Goal: Transaction & Acquisition: Obtain resource

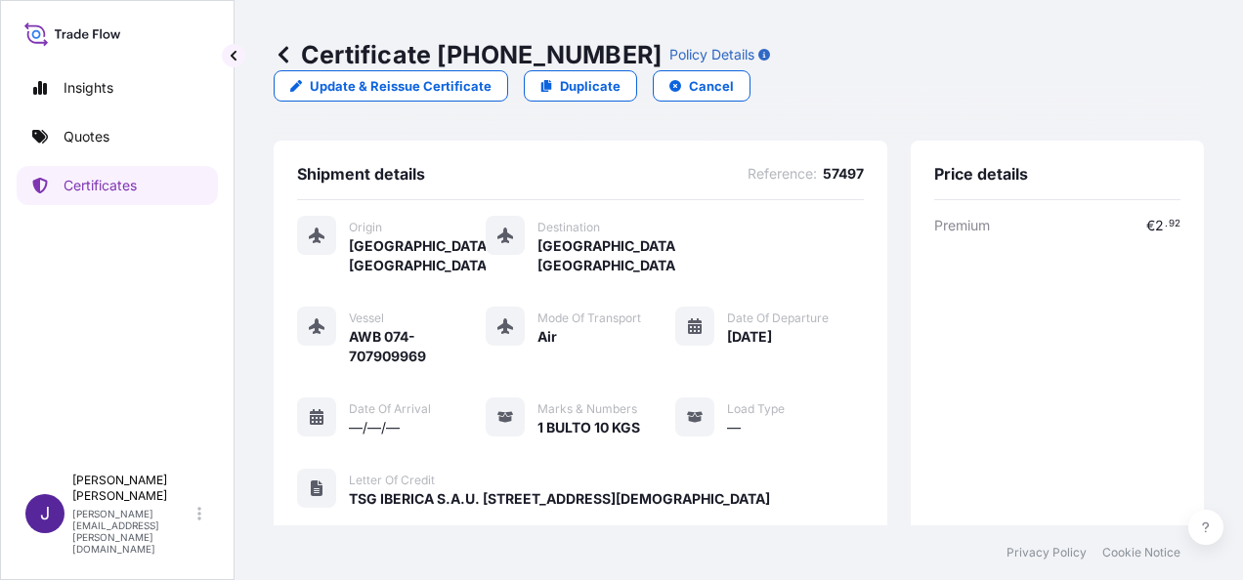
scroll to position [541, 0]
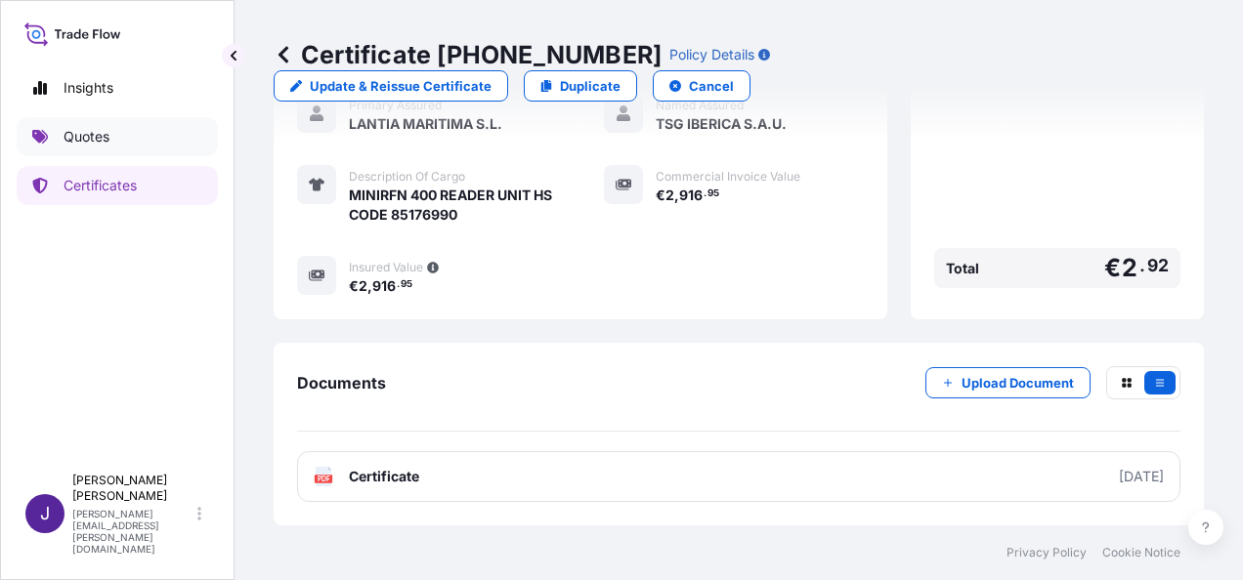
click at [71, 141] on p "Quotes" at bounding box center [87, 137] width 46 height 20
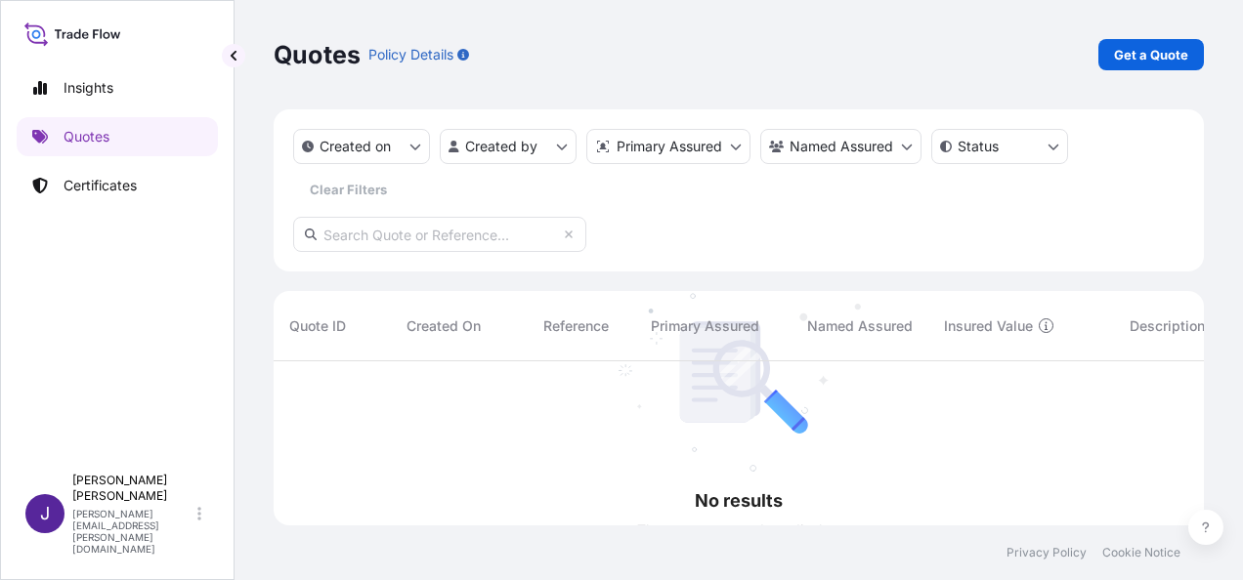
scroll to position [219, 915]
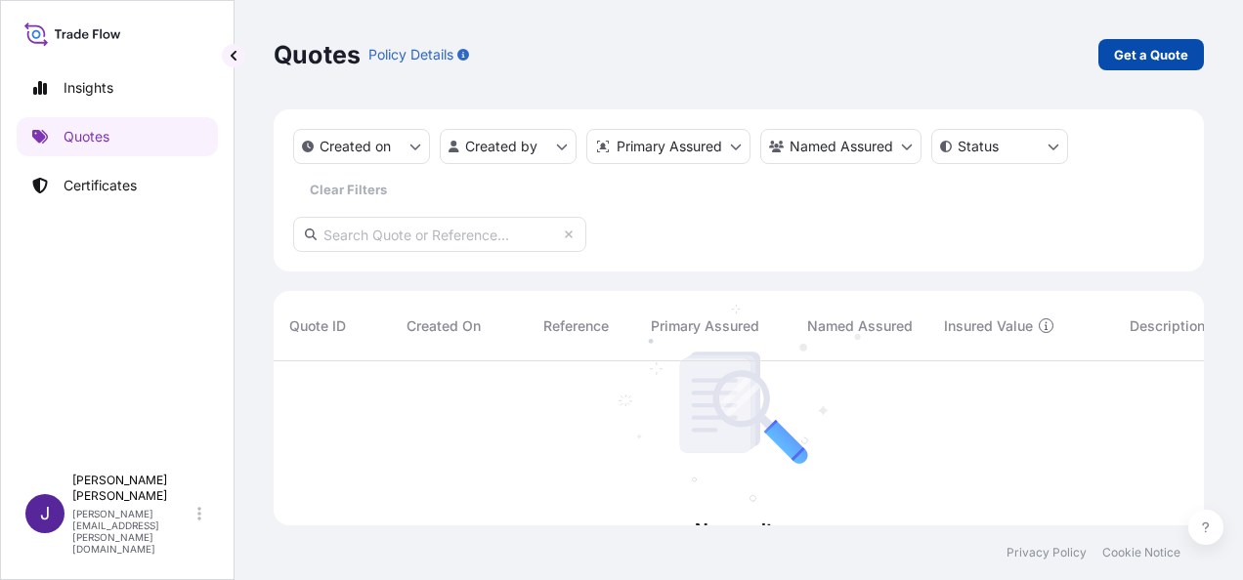
click at [1135, 68] on link "Get a Quote" at bounding box center [1151, 54] width 106 height 31
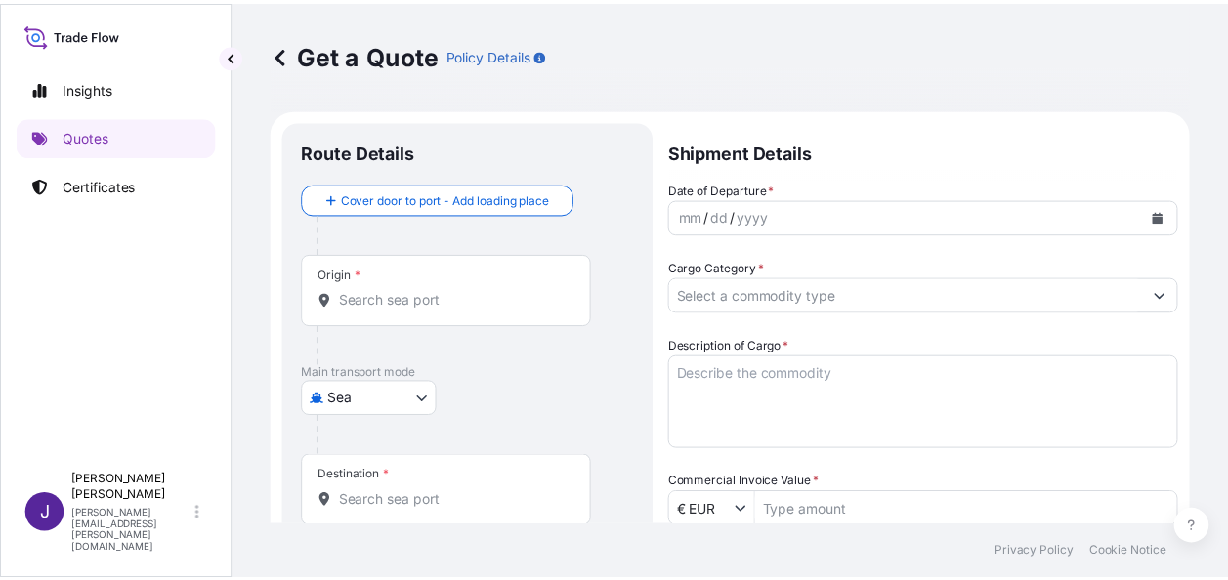
scroll to position [31, 0]
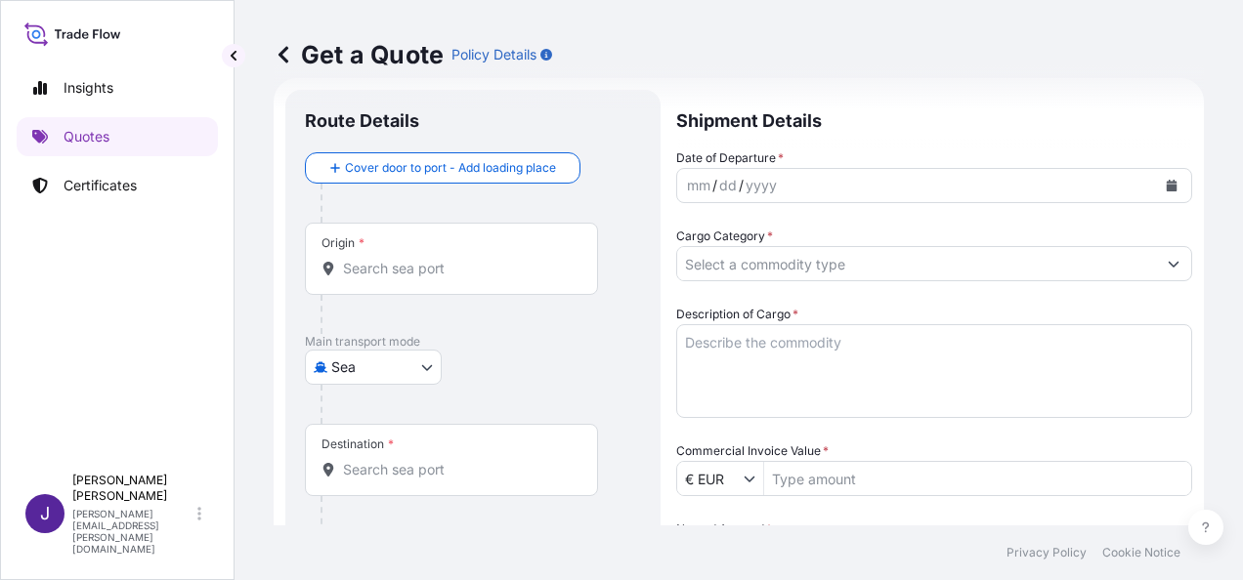
click at [1166, 180] on icon "Calendar" at bounding box center [1172, 186] width 12 height 12
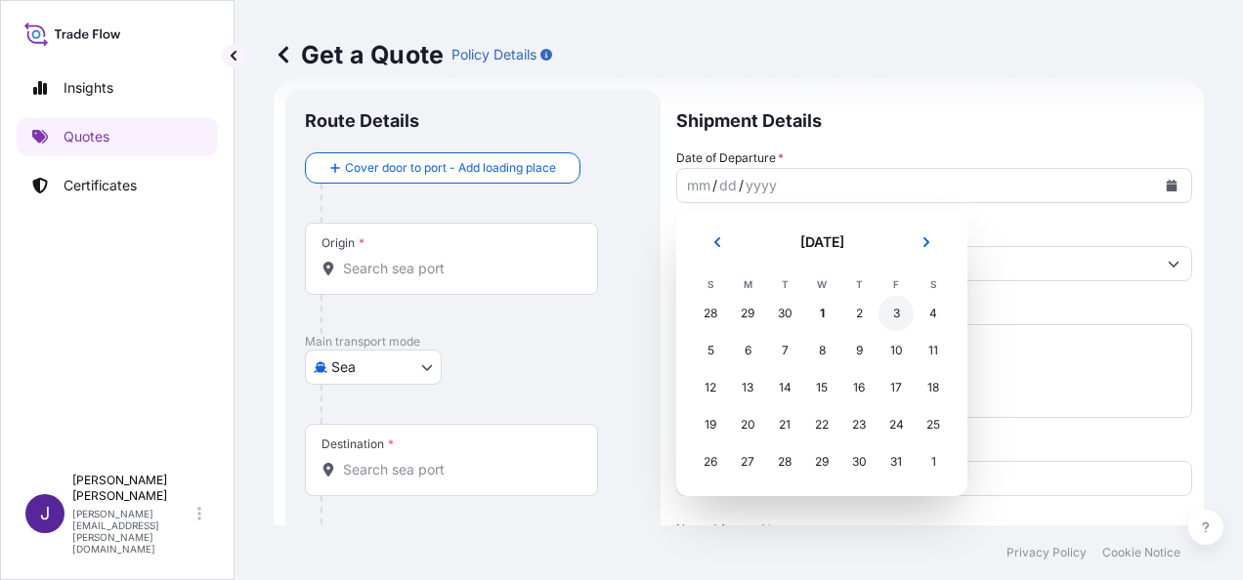
click at [889, 308] on div "3" at bounding box center [895, 313] width 35 height 35
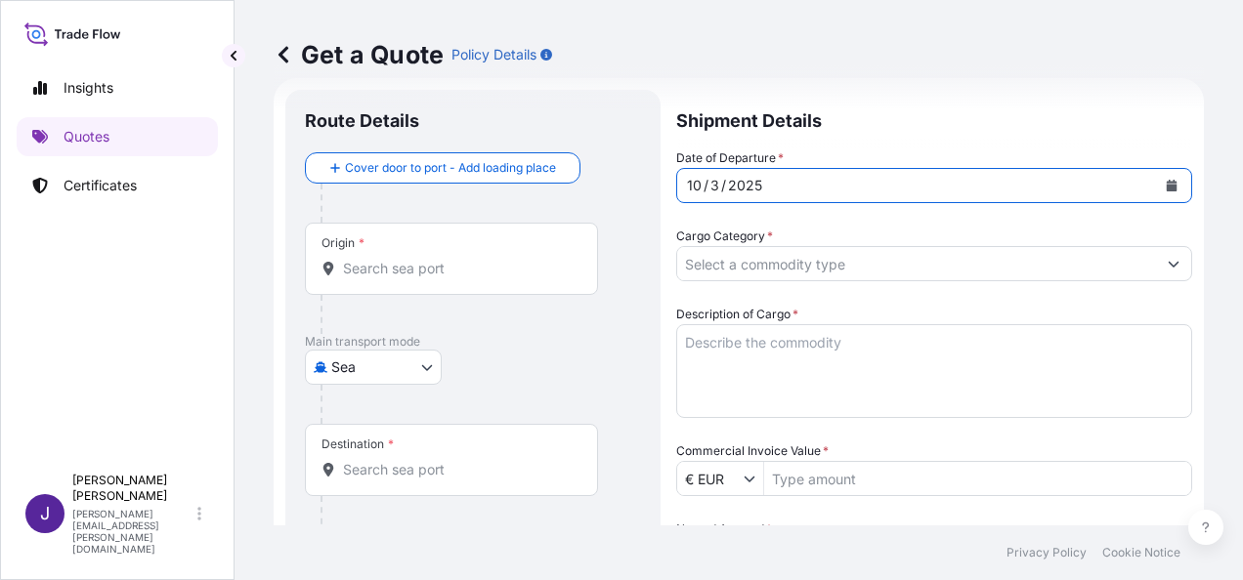
click at [364, 361] on body "Selected Date: [DATE] Insights Quotes Certificates J [PERSON_NAME] [PERSON_NAME…" at bounding box center [621, 290] width 1243 height 580
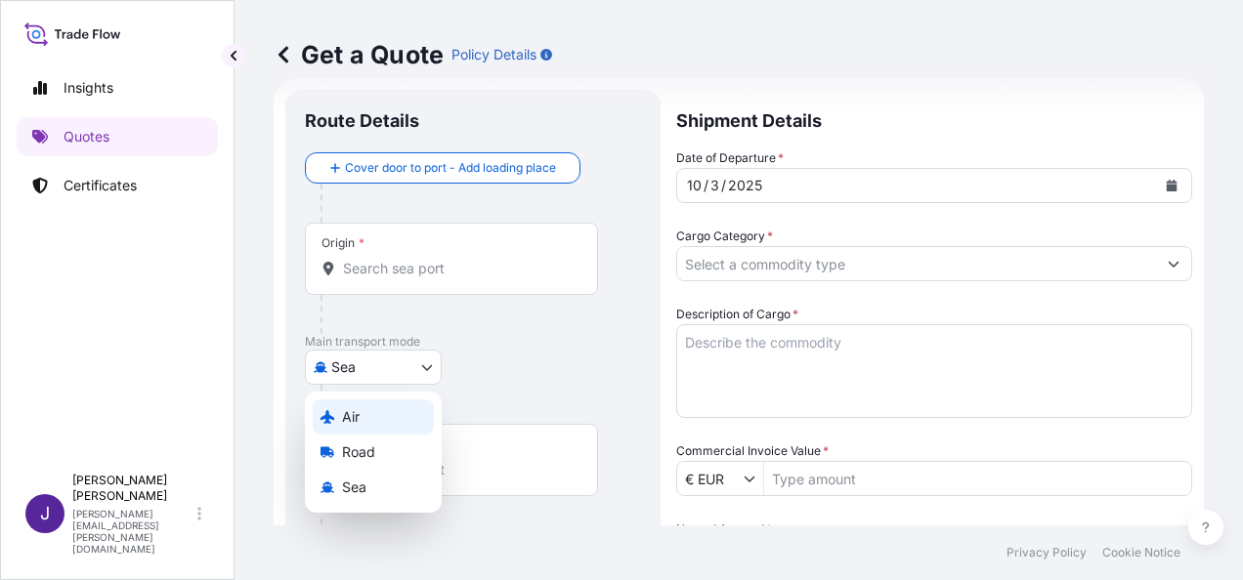
click at [343, 416] on span "Air" at bounding box center [351, 417] width 18 height 20
select select "Air"
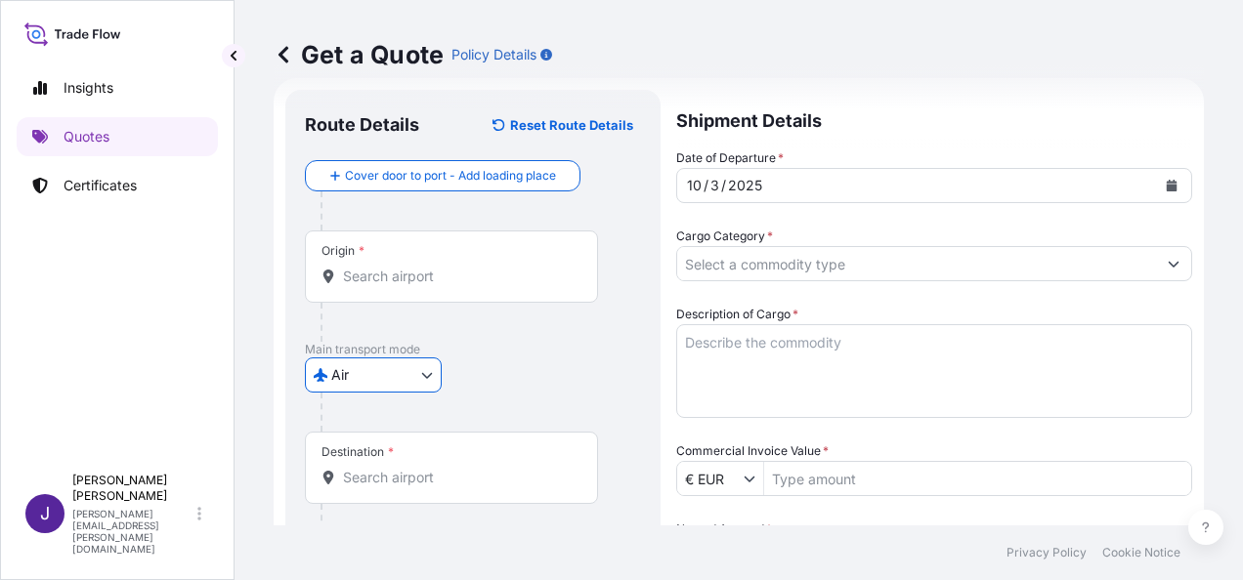
click at [452, 278] on input "Origin *" at bounding box center [458, 277] width 231 height 20
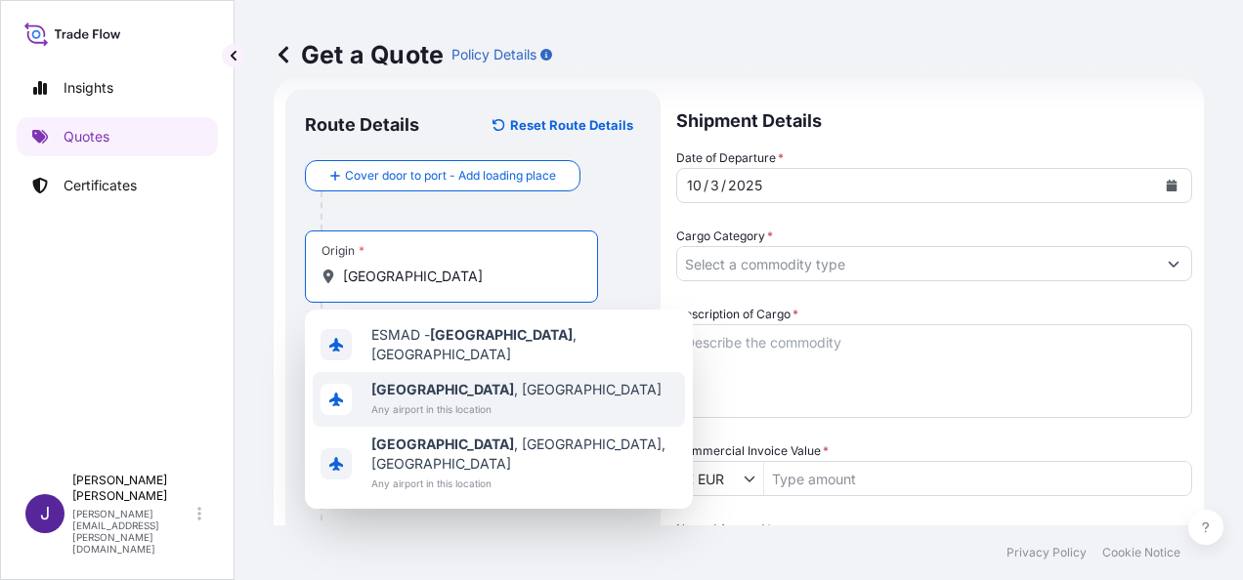
click at [426, 389] on span "[GEOGRAPHIC_DATA] , [GEOGRAPHIC_DATA]" at bounding box center [516, 390] width 290 height 20
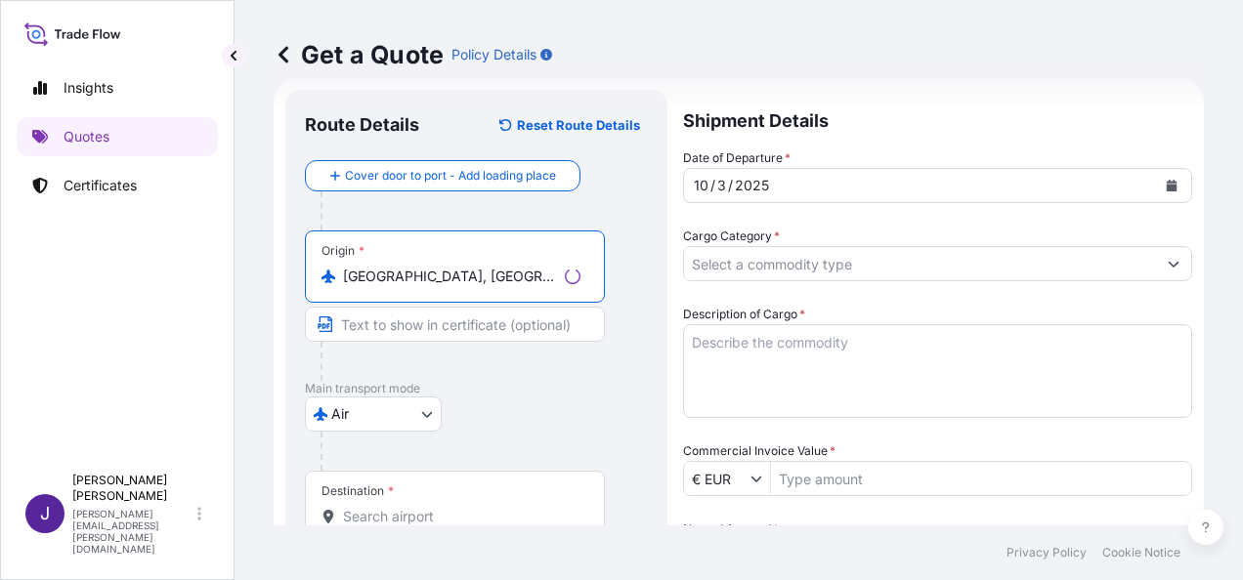
type input "[GEOGRAPHIC_DATA], [GEOGRAPHIC_DATA]"
click at [417, 520] on input "Destination *" at bounding box center [461, 517] width 237 height 20
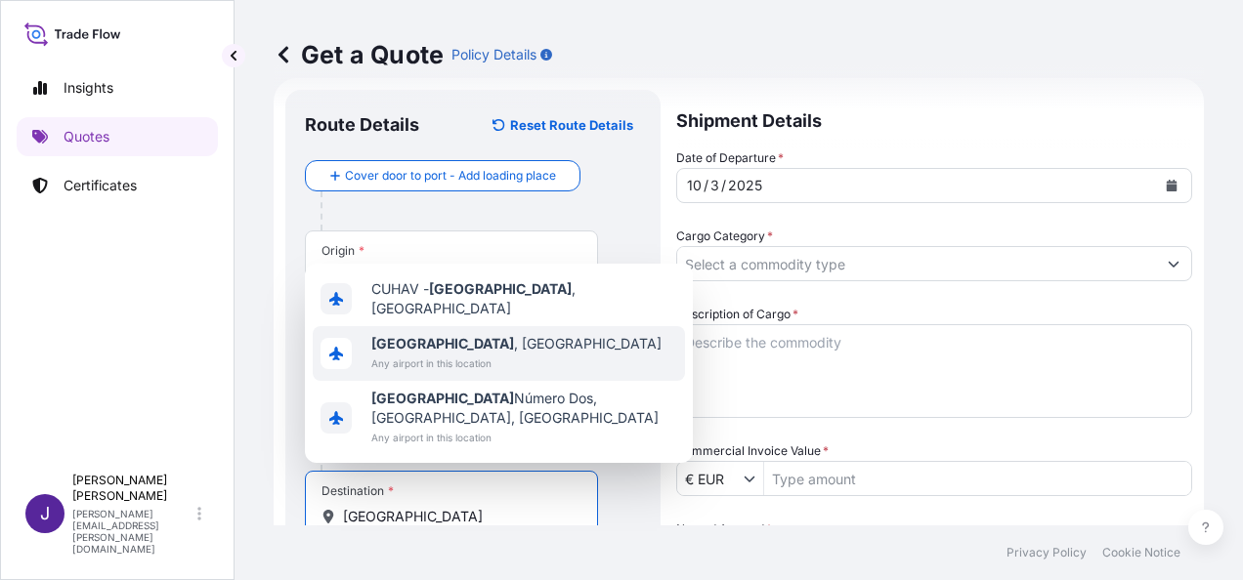
click at [399, 352] on b "[GEOGRAPHIC_DATA]" at bounding box center [442, 343] width 143 height 17
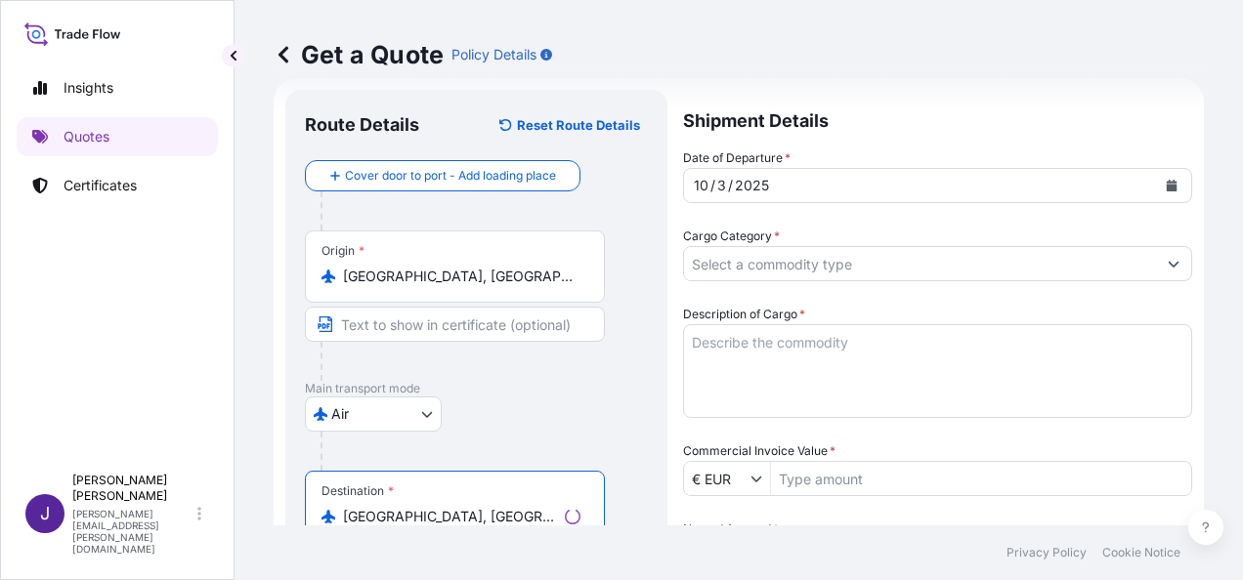
type input "[GEOGRAPHIC_DATA], [GEOGRAPHIC_DATA]"
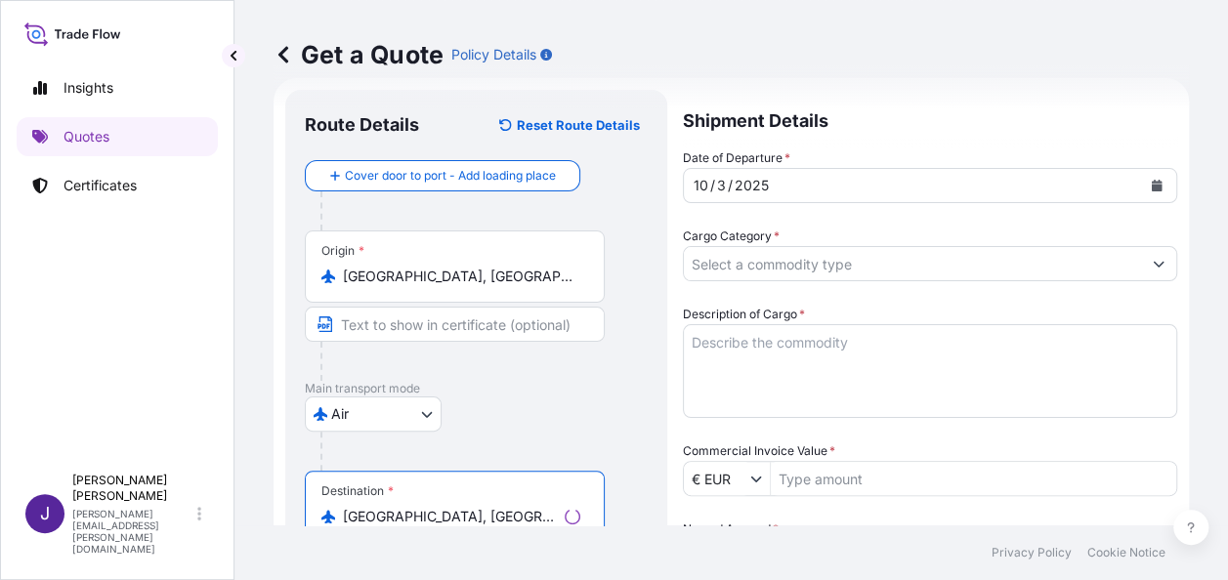
click at [762, 255] on input "Cargo Category *" at bounding box center [912, 263] width 457 height 35
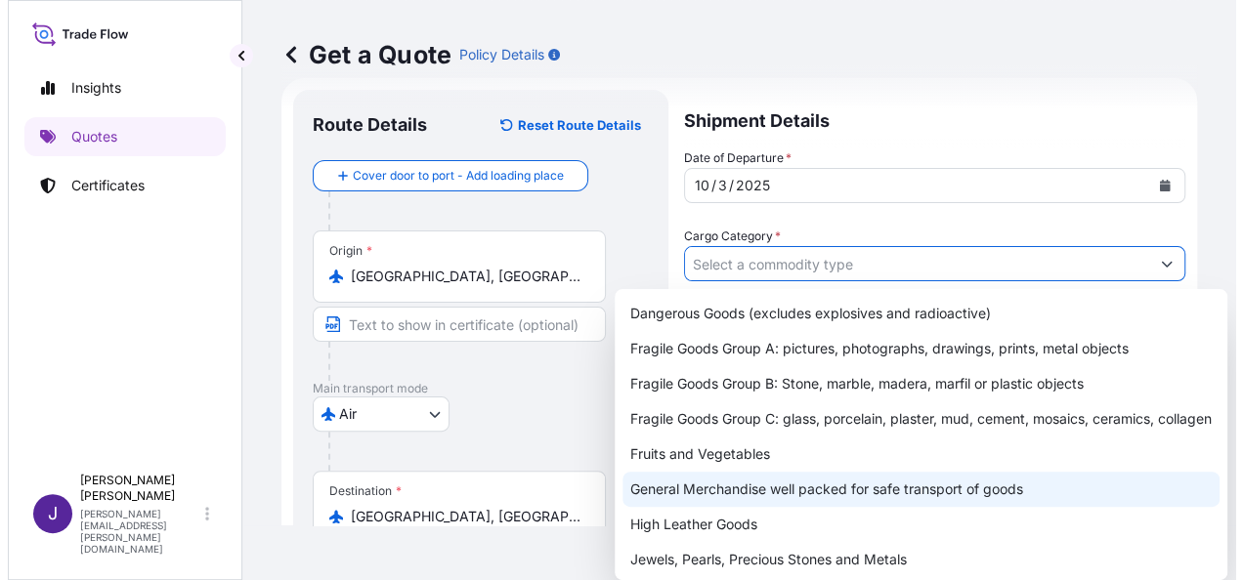
scroll to position [98, 0]
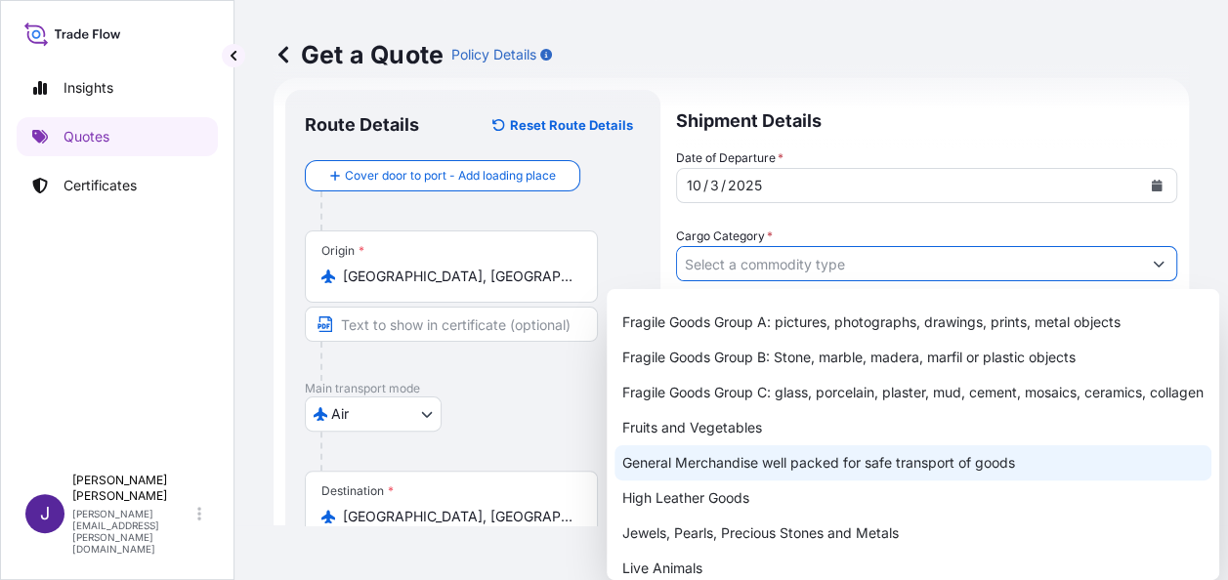
click at [711, 481] on div "General Merchandise well packed for safe transport of goods" at bounding box center [913, 463] width 597 height 35
type input "General Merchandise well packed for safe transport of goods"
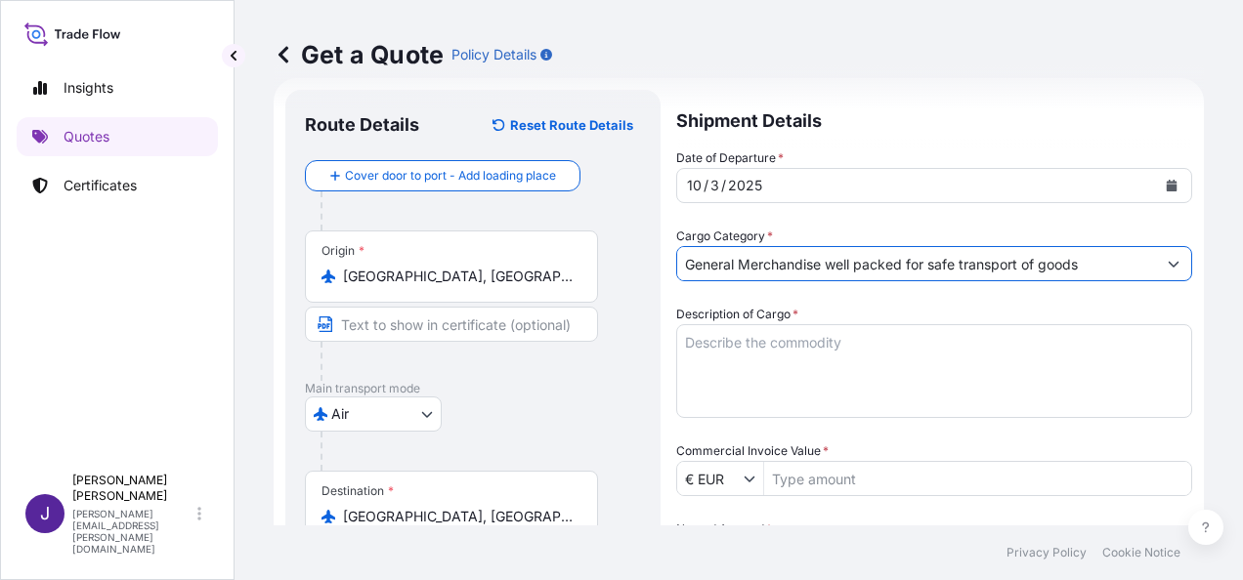
click at [768, 336] on textarea "Description of Cargo *" at bounding box center [934, 371] width 516 height 94
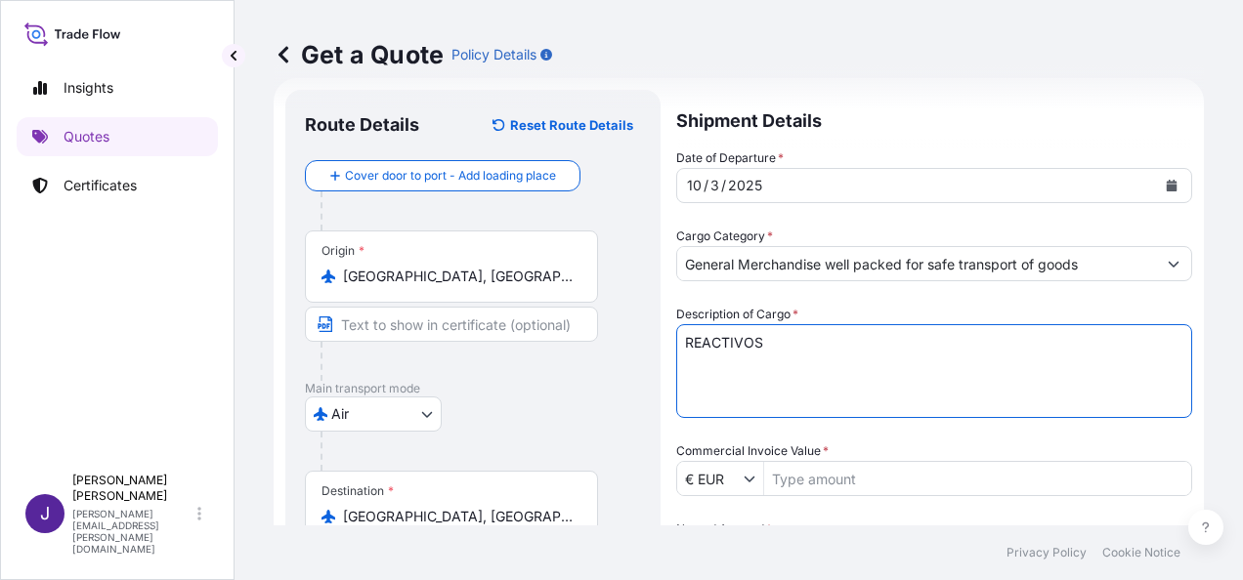
paste textarea "LABORATORIO DGR"
type textarea "REACTIVOS LABORATORIO DGR"
click at [850, 486] on input "Commercial Invoice Value *" at bounding box center [977, 478] width 427 height 35
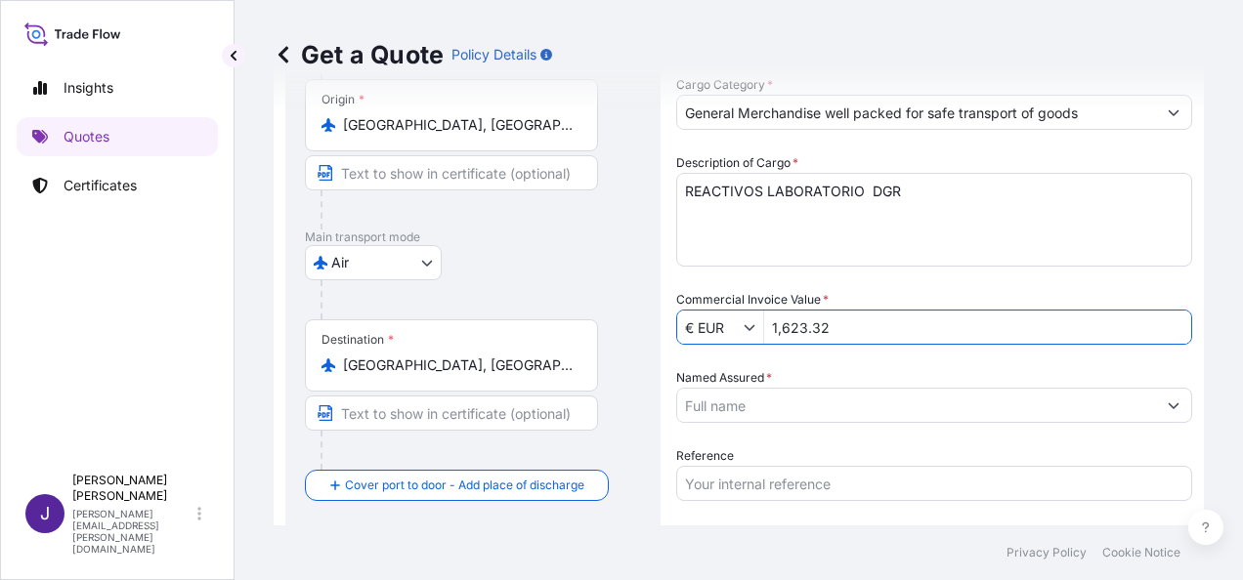
scroll to position [188, 0]
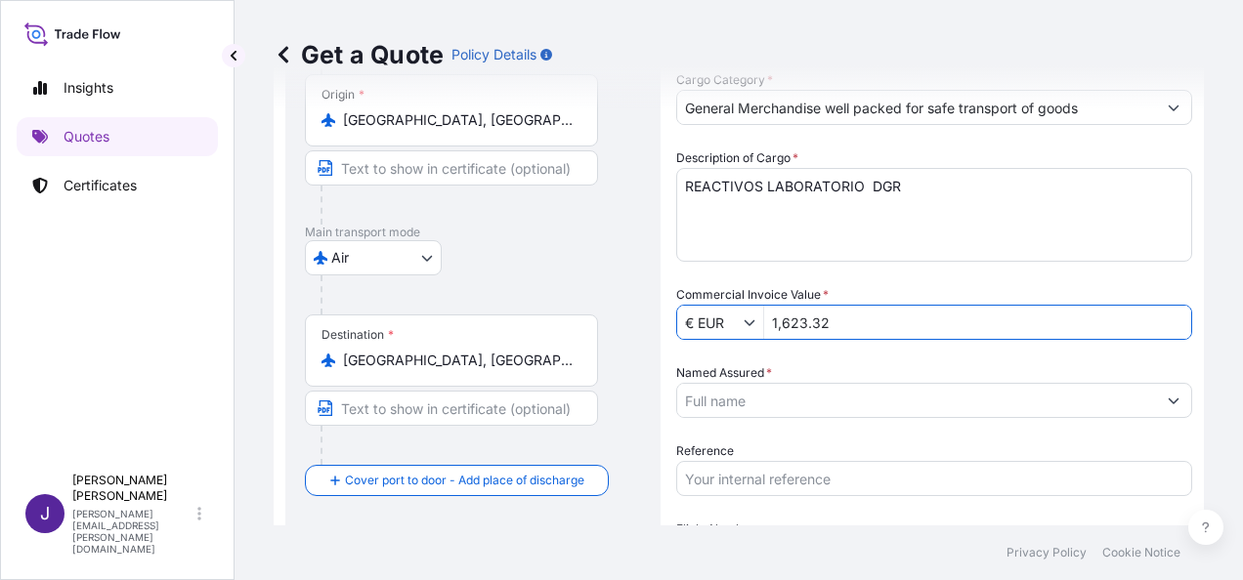
type input "1,623.32"
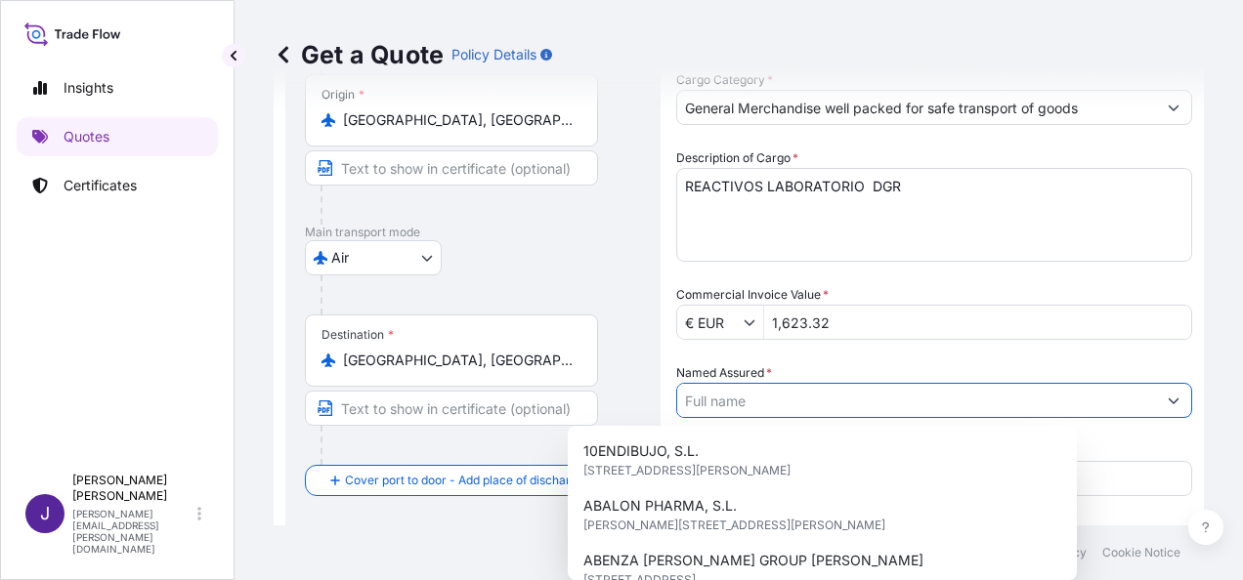
click at [795, 407] on input "Named Assured *" at bounding box center [916, 400] width 479 height 35
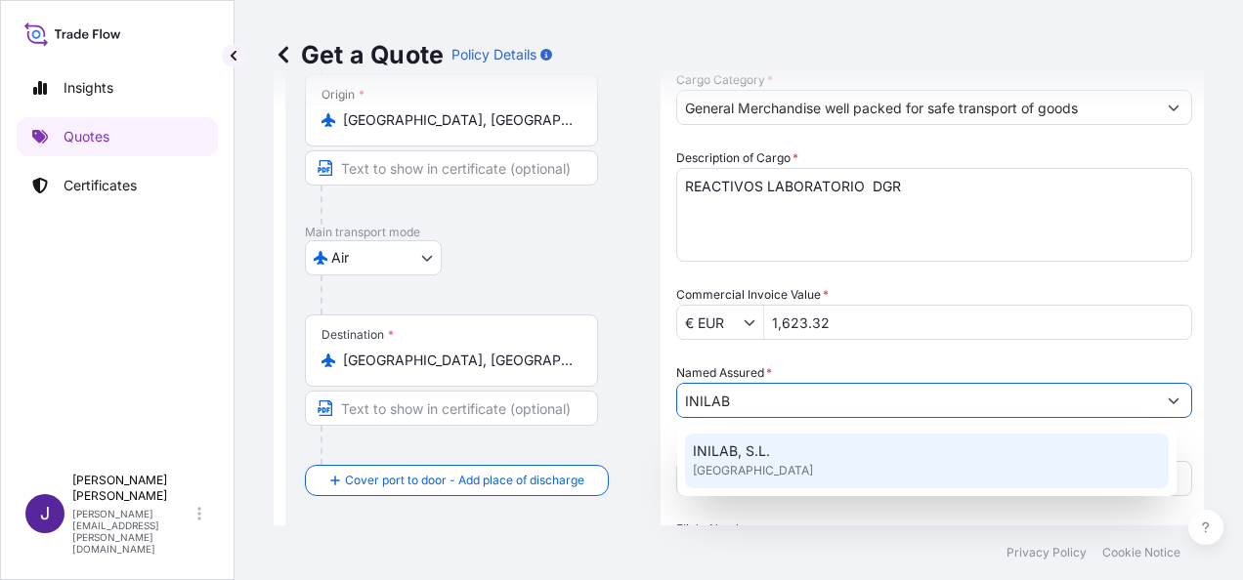
click at [799, 471] on div "INILAB, S.L. [GEOGRAPHIC_DATA]" at bounding box center [927, 461] width 484 height 55
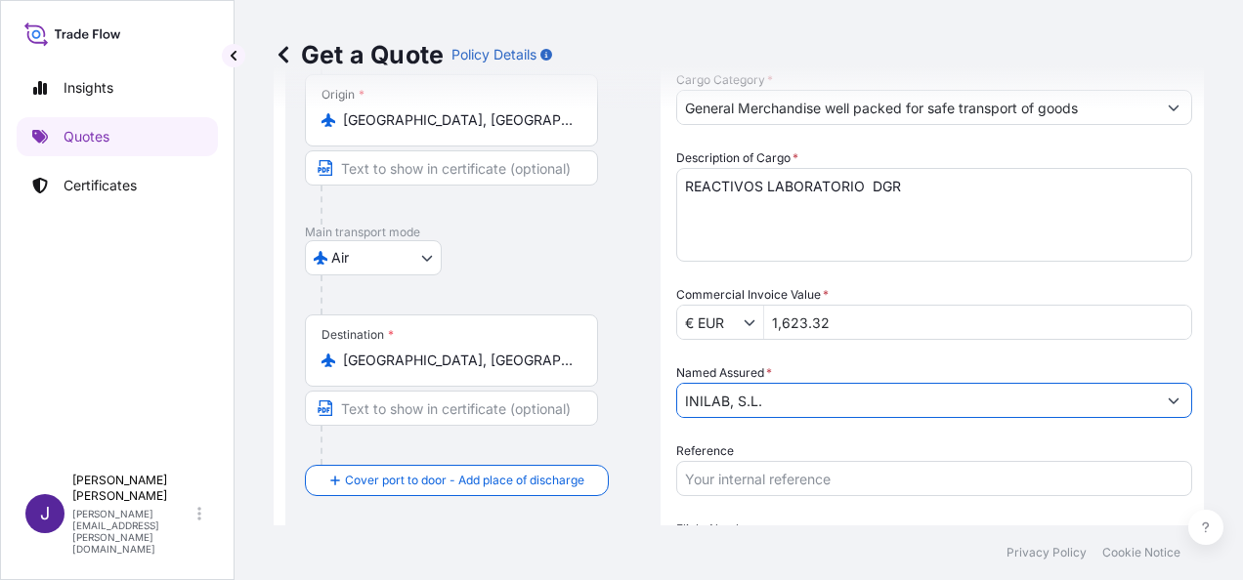
type input "INILAB, S.L."
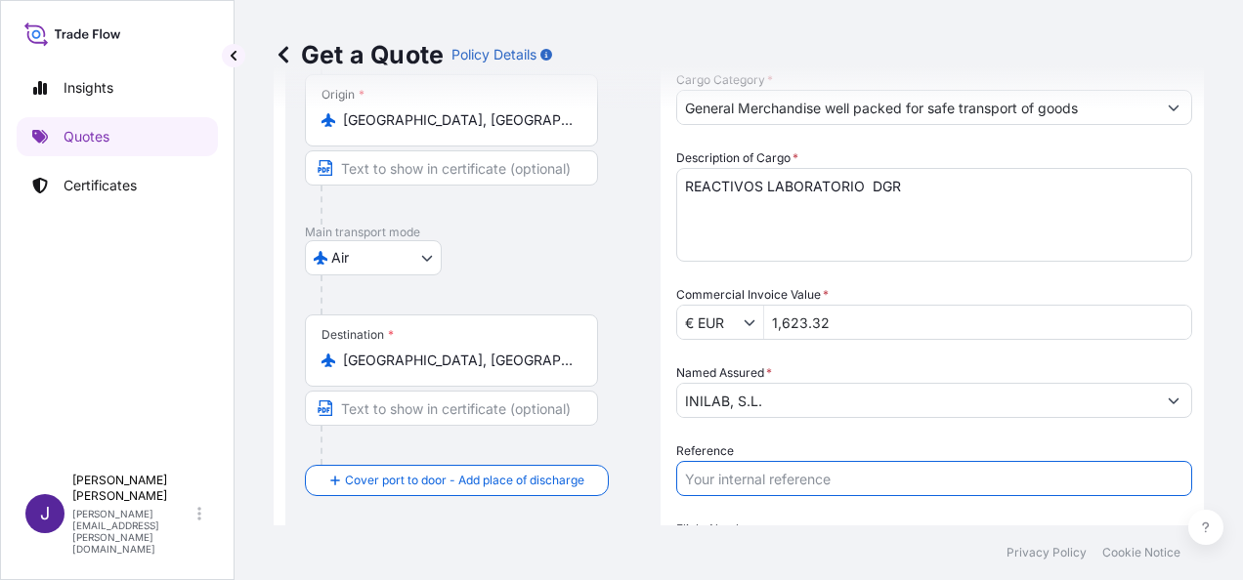
click at [789, 484] on input "Reference" at bounding box center [934, 478] width 516 height 35
click at [834, 482] on input "57694" at bounding box center [934, 478] width 516 height 35
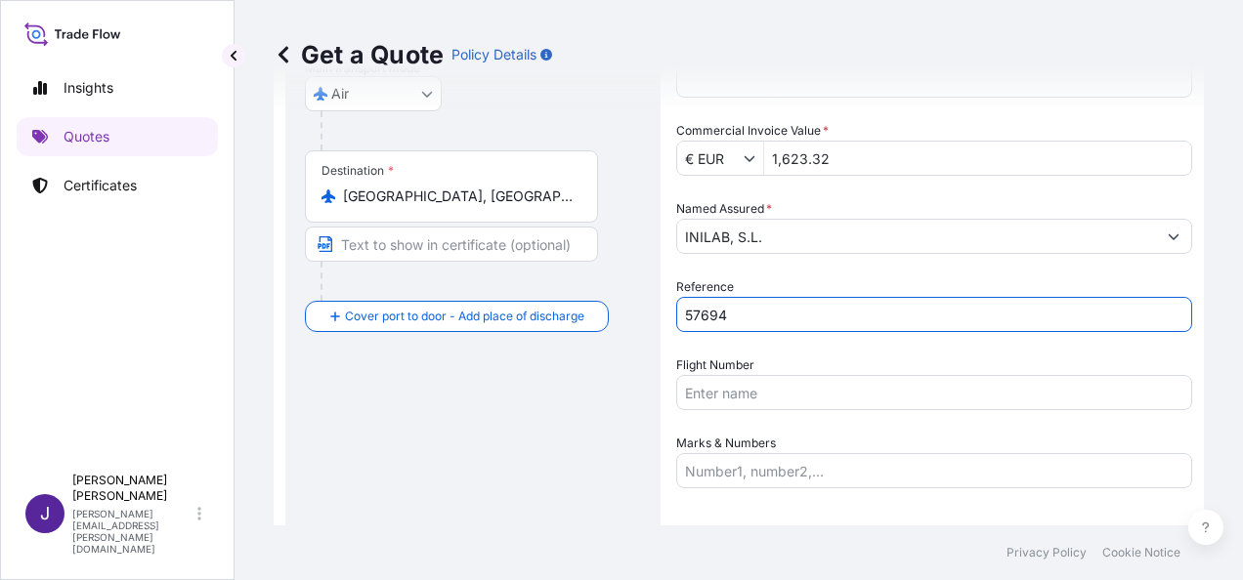
scroll to position [383, 0]
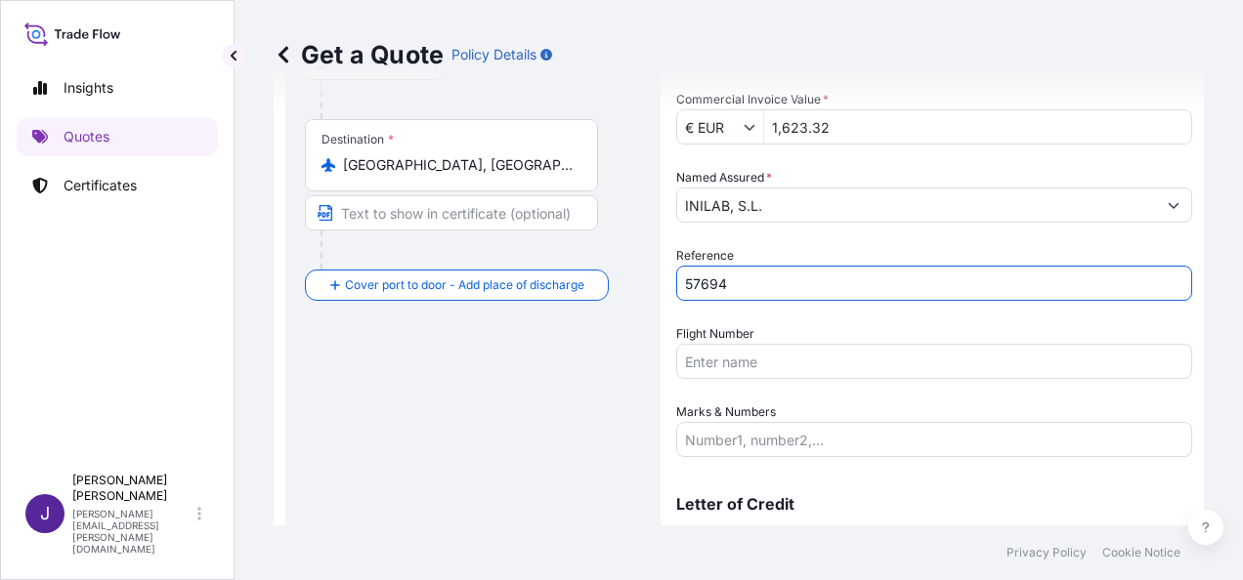
type input "57694"
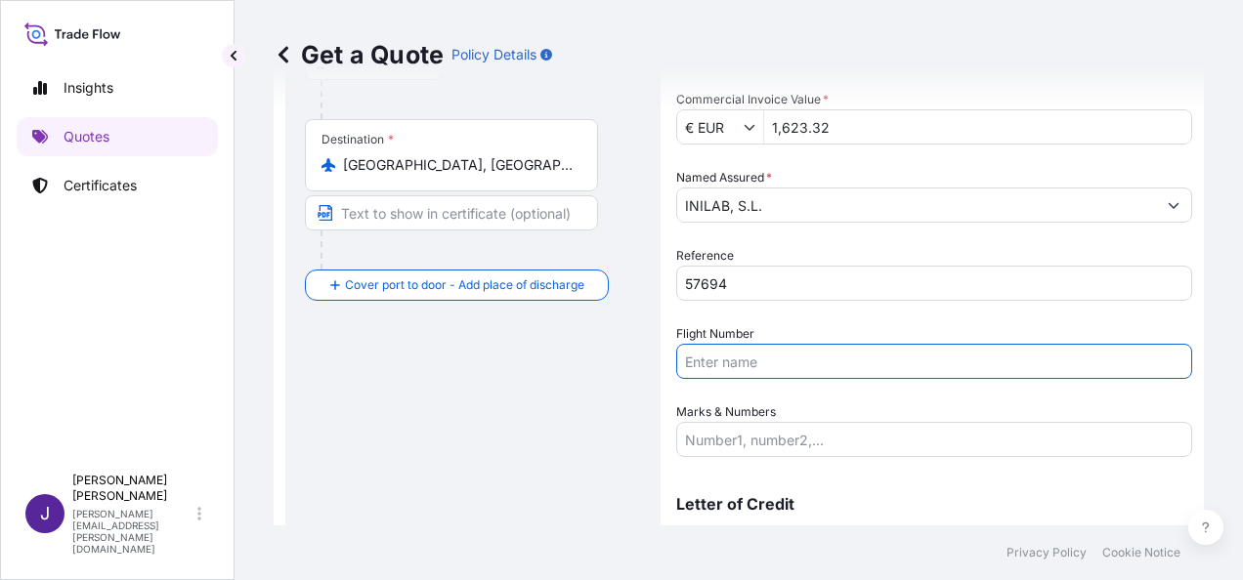
drag, startPoint x: 787, startPoint y: 367, endPoint x: 819, endPoint y: 415, distance: 57.7
click at [787, 367] on input "Flight Number" at bounding box center [934, 361] width 516 height 35
paste input "AEREO 996-13941362 UX051/3 OCT"
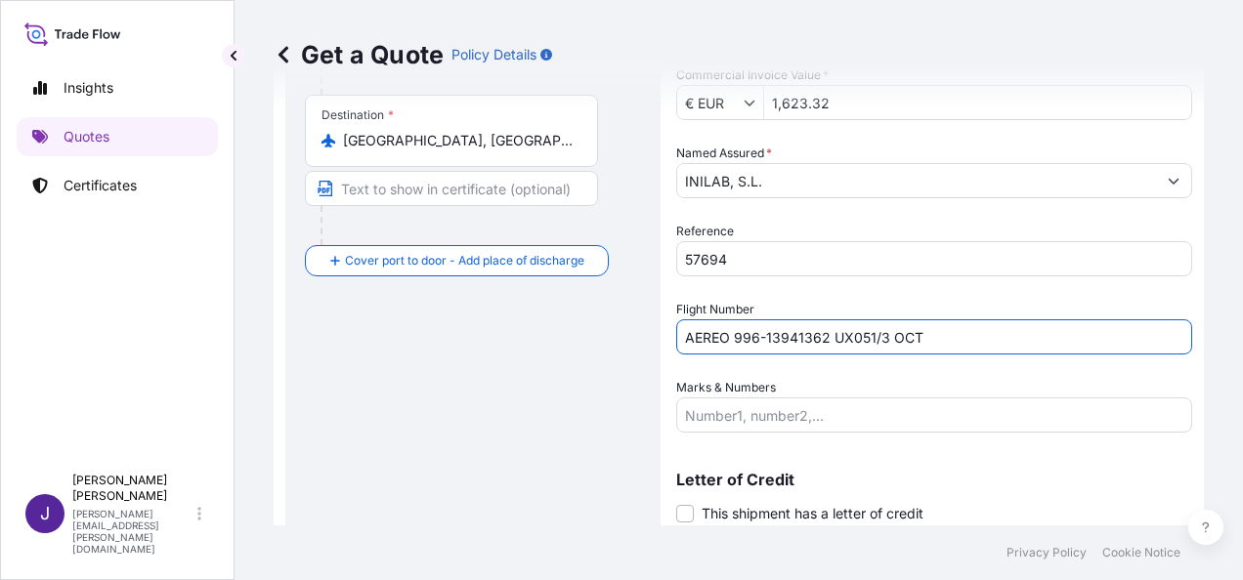
scroll to position [471, 0]
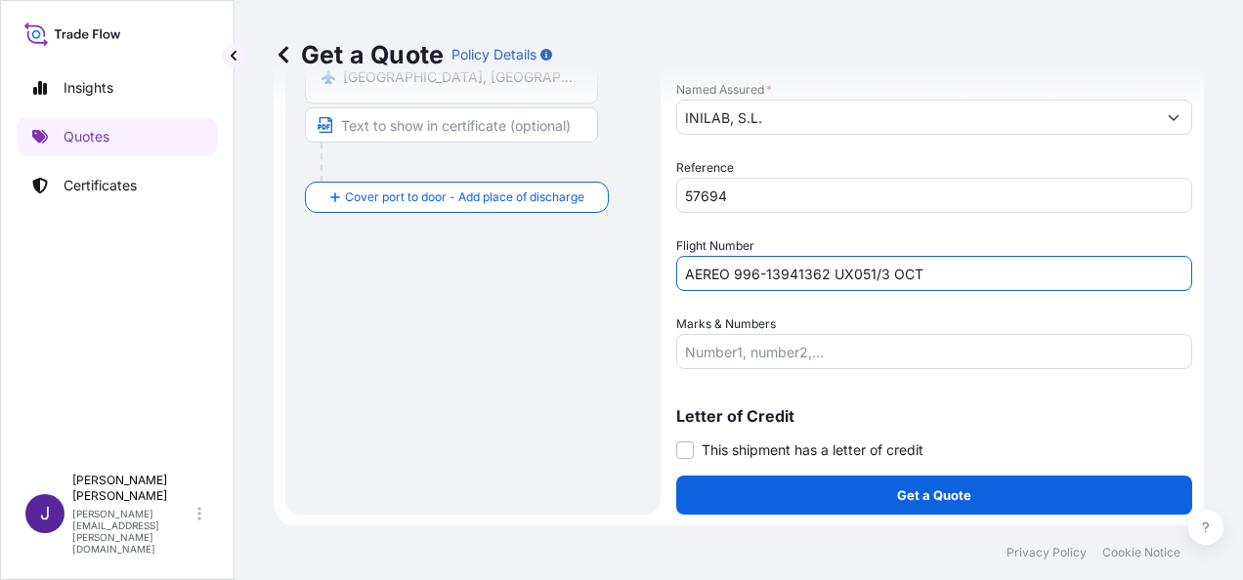
type input "AEREO 996-13941362 UX051/3 OCT"
click at [691, 446] on span at bounding box center [685, 451] width 18 height 18
click at [676, 440] on input "This shipment has a letter of credit" at bounding box center [676, 440] width 0 height 0
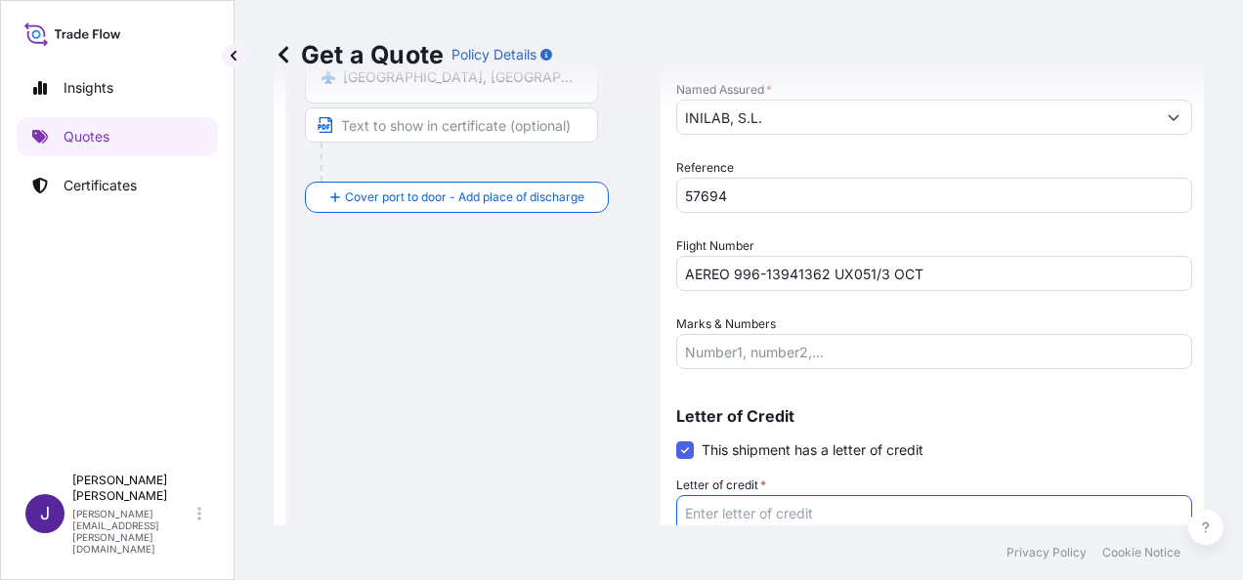
click at [721, 506] on textarea "Letter of credit *" at bounding box center [934, 542] width 516 height 94
paste textarea "FACTURA 2509-126"
type textarea "FACTURA 2509-126"
click at [520, 422] on div "Route Details Reset Route Details Cover door to port - Add loading place Place …" at bounding box center [473, 157] width 336 height 974
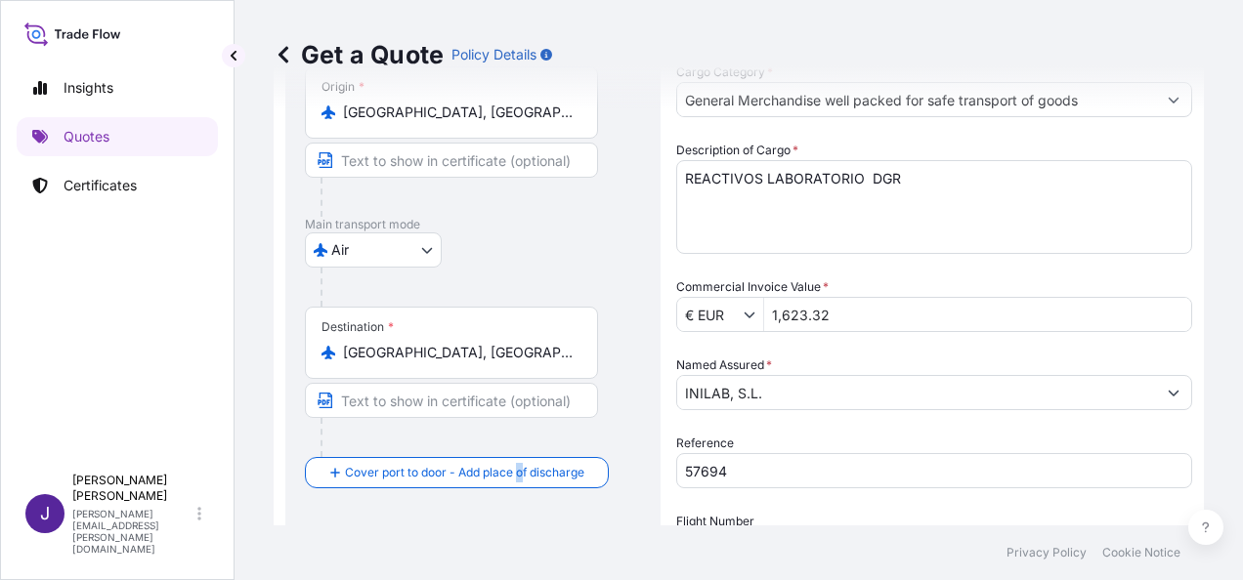
scroll to position [620, 0]
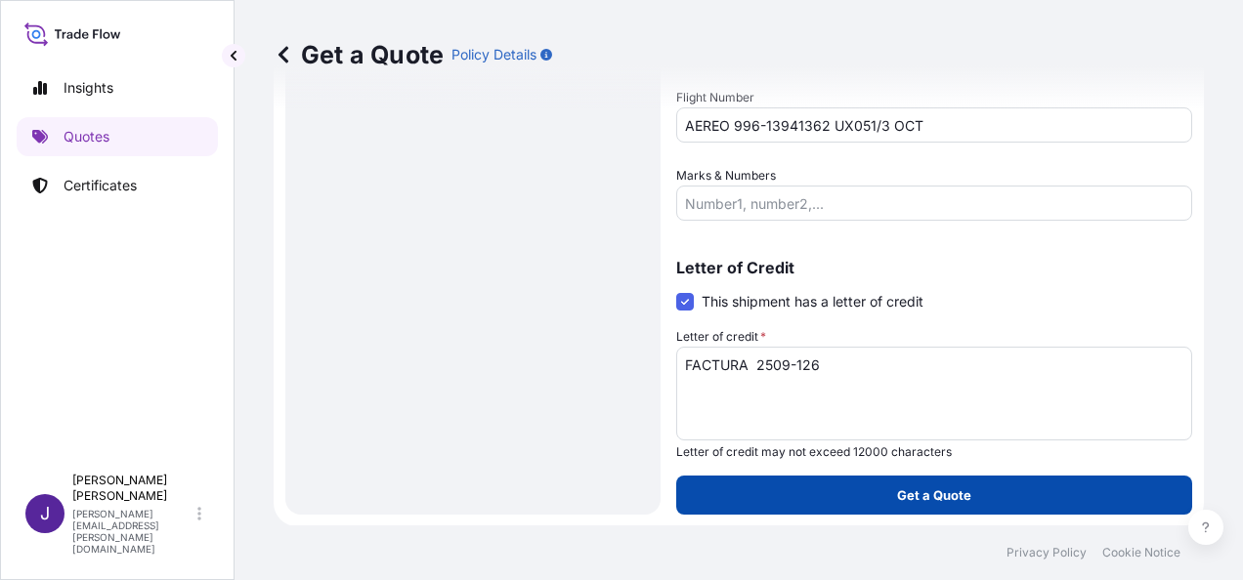
click at [960, 503] on p "Get a Quote" at bounding box center [934, 496] width 74 height 20
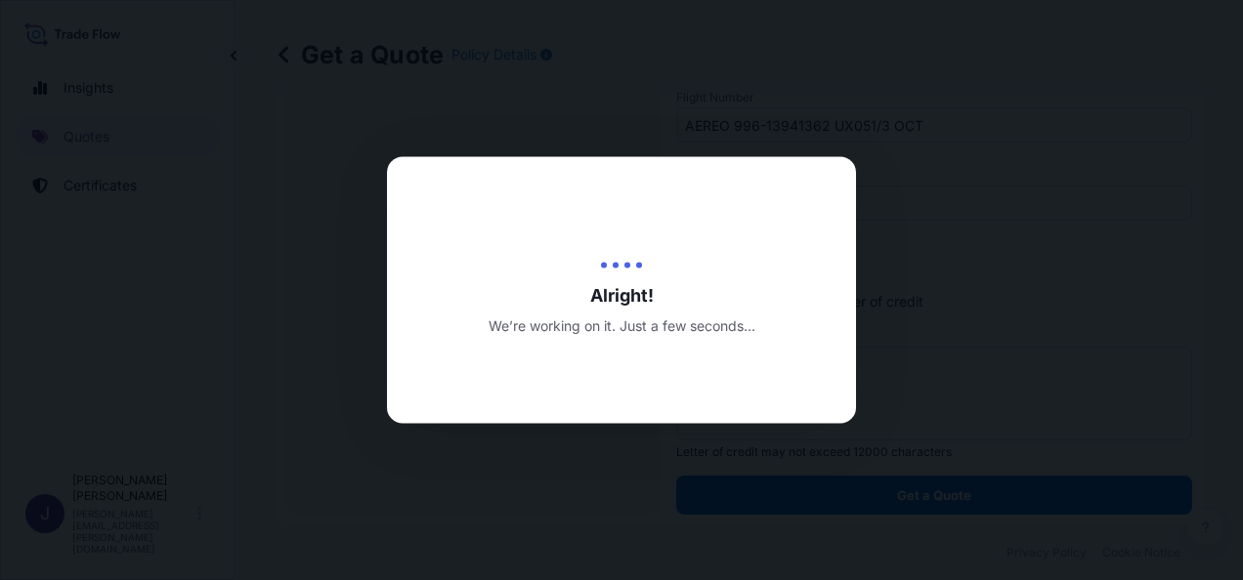
select select "Air"
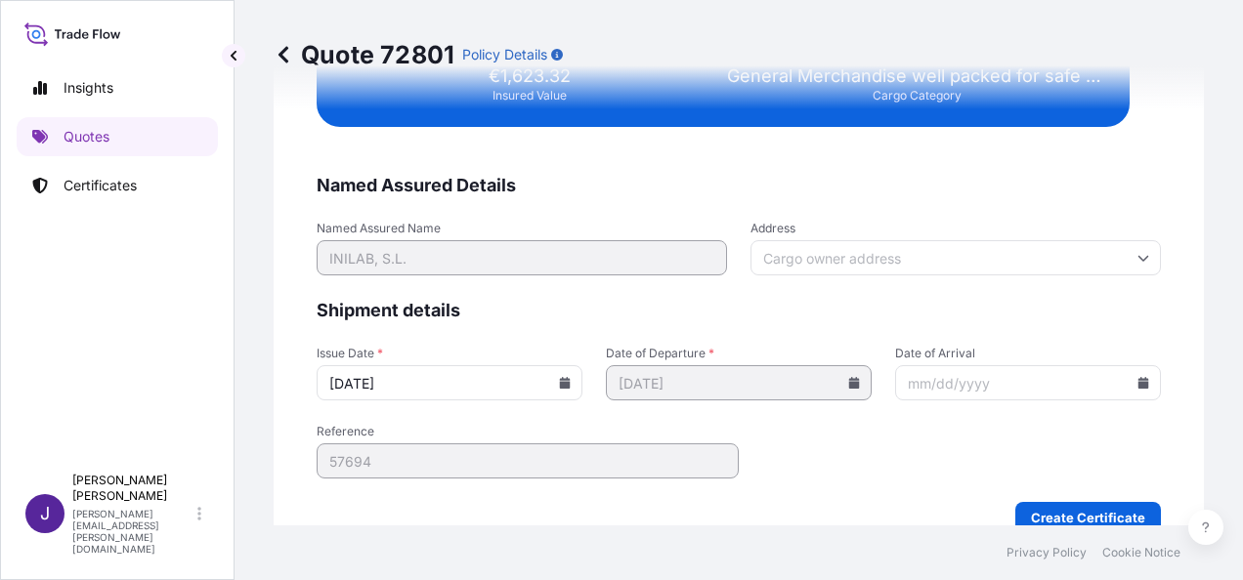
scroll to position [3906, 0]
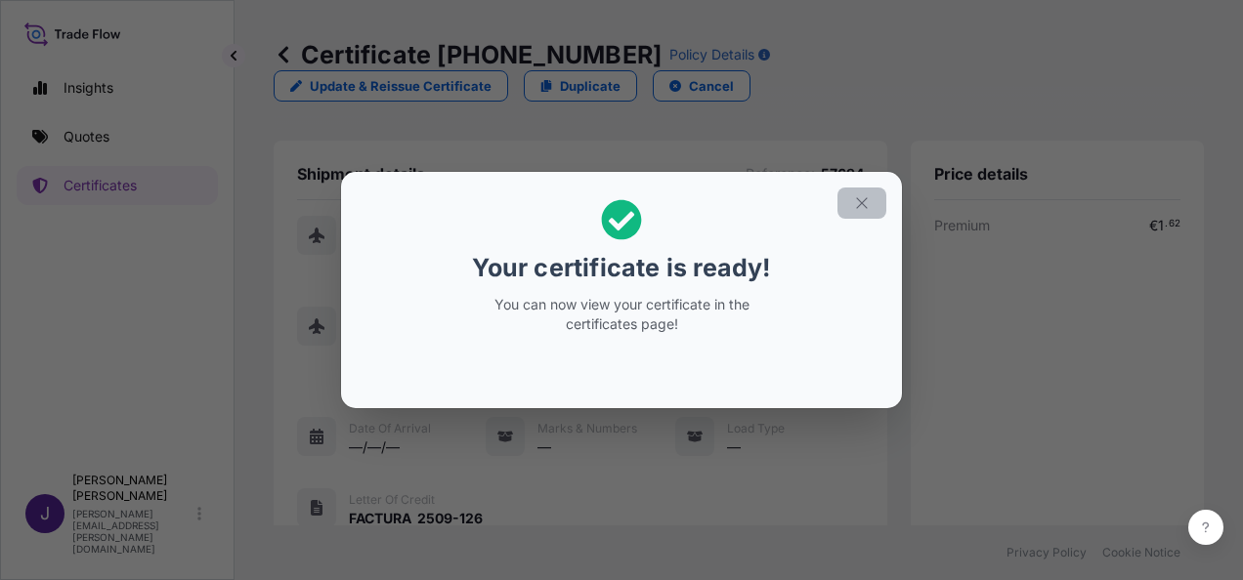
click at [866, 205] on icon "button" at bounding box center [862, 203] width 18 height 18
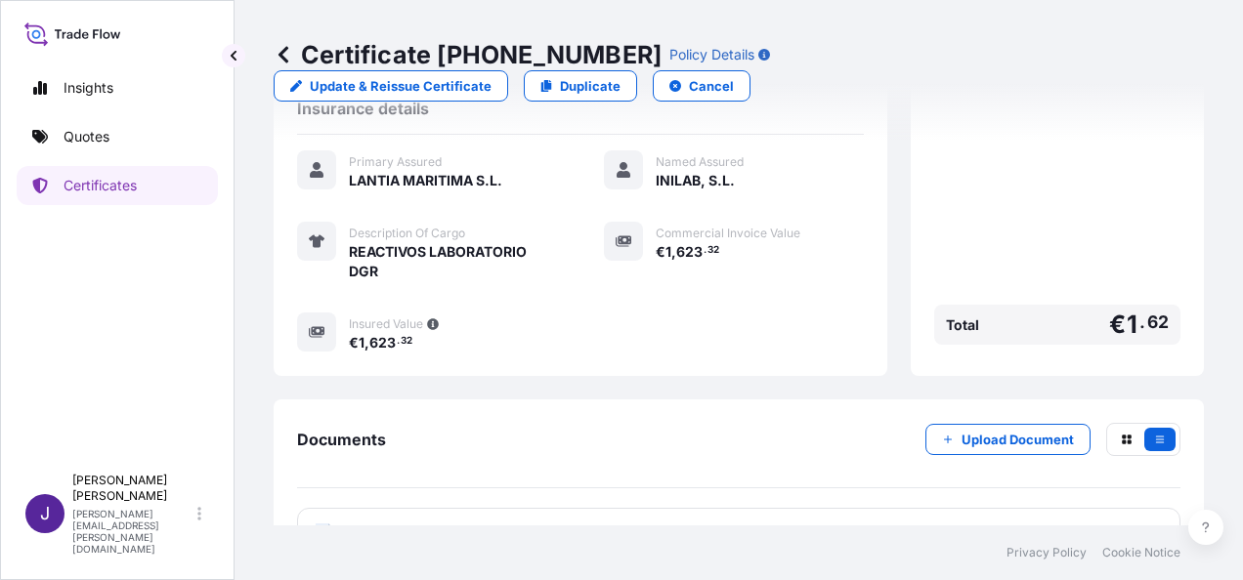
scroll to position [502, 0]
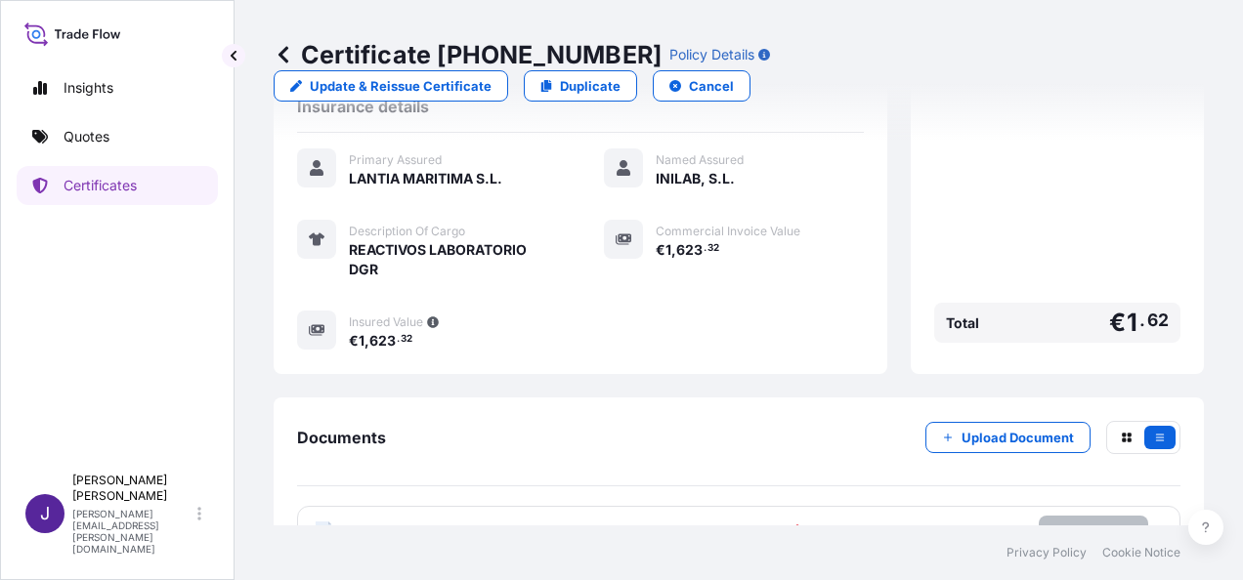
click at [1074, 522] on p "Try again." at bounding box center [1093, 532] width 63 height 20
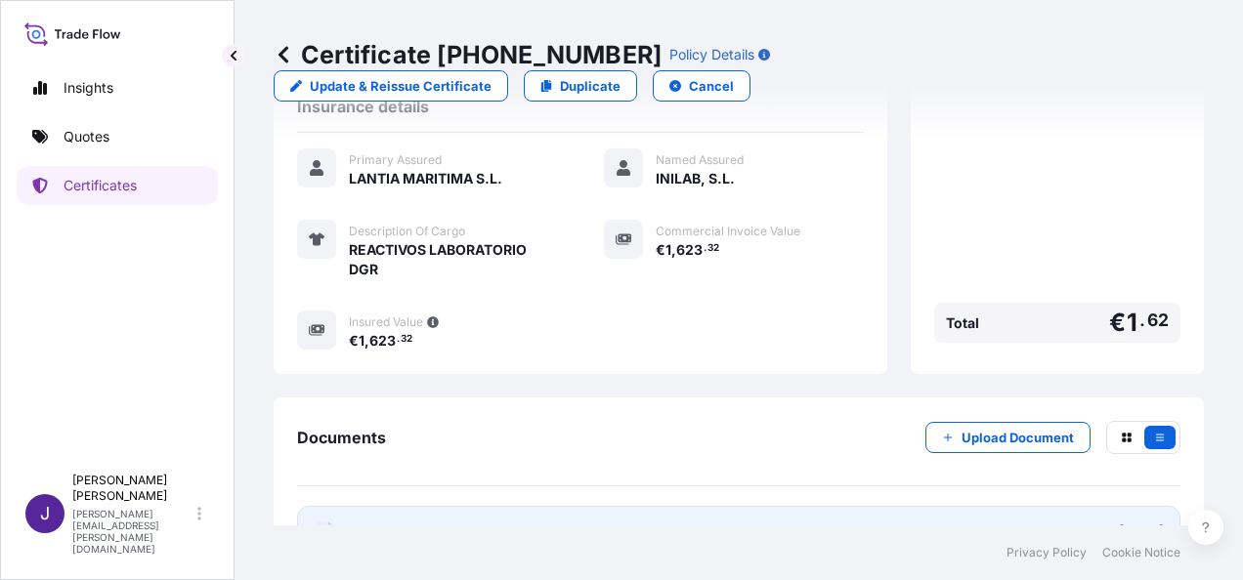
click at [600, 506] on link "PDF Certificate [DATE]" at bounding box center [738, 531] width 883 height 51
